Goal: Find specific page/section: Find specific page/section

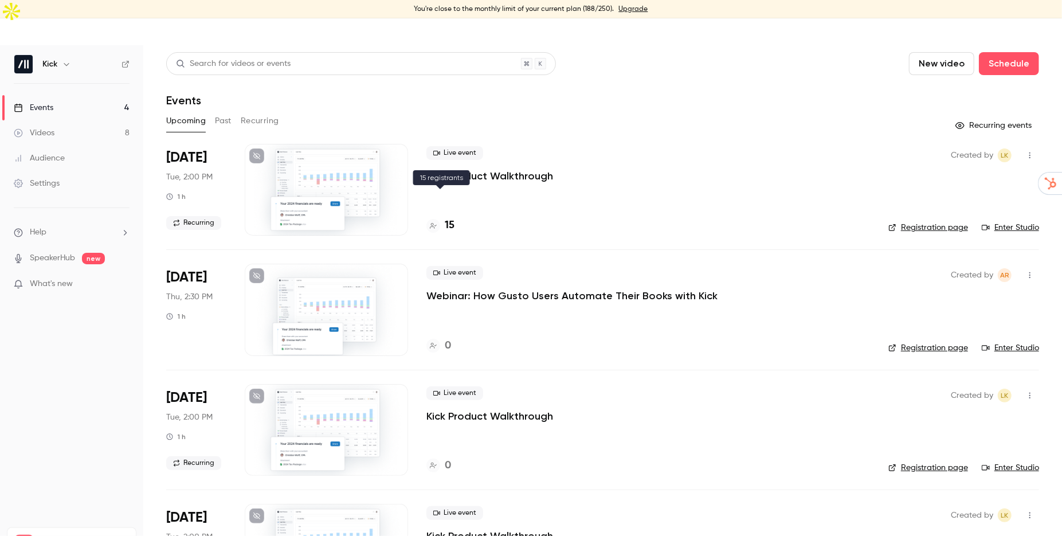
click at [446, 218] on h4 "15" at bounding box center [450, 225] width 10 height 15
